Goal: Obtain resource: Download file/media

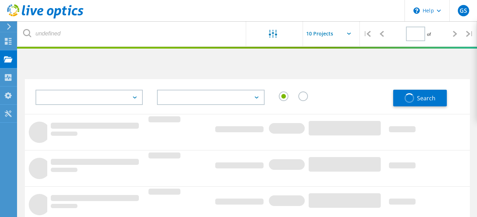
type input "1"
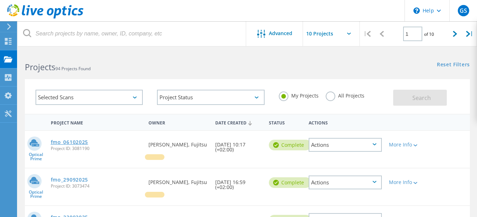
click at [61, 144] on link "fmo_06102025" at bounding box center [69, 142] width 37 height 5
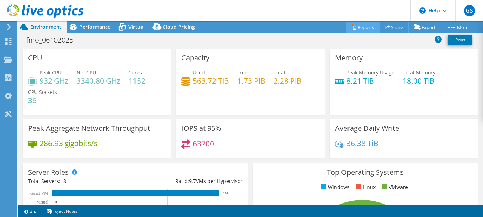
click at [365, 29] on link "Reports" at bounding box center [362, 27] width 34 height 11
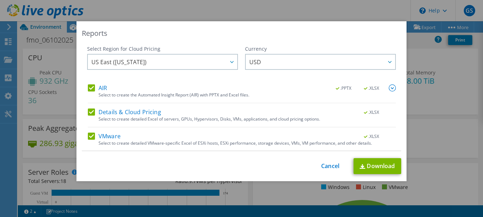
click at [90, 87] on label "AIR" at bounding box center [97, 88] width 19 height 7
click at [0, 0] on input "AIR" at bounding box center [0, 0] width 0 height 0
click at [89, 114] on label "Details & Cloud Pricing" at bounding box center [124, 112] width 73 height 7
click at [0, 0] on input "Details & Cloud Pricing" at bounding box center [0, 0] width 0 height 0
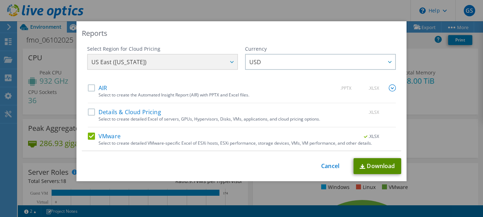
click at [367, 170] on link "Download" at bounding box center [377, 166] width 48 height 16
click at [333, 166] on link "Cancel" at bounding box center [330, 166] width 18 height 7
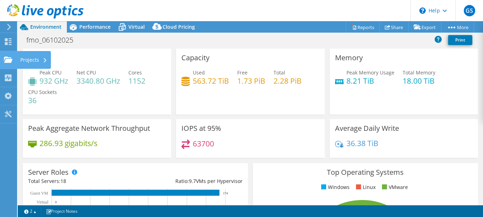
click at [25, 56] on div "Projects" at bounding box center [34, 60] width 34 height 18
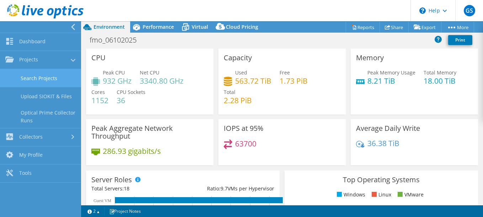
click at [40, 79] on link "Search Projects" at bounding box center [40, 78] width 81 height 18
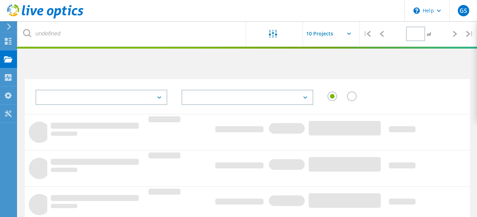
type input "1"
